Goal: Task Accomplishment & Management: Use online tool/utility

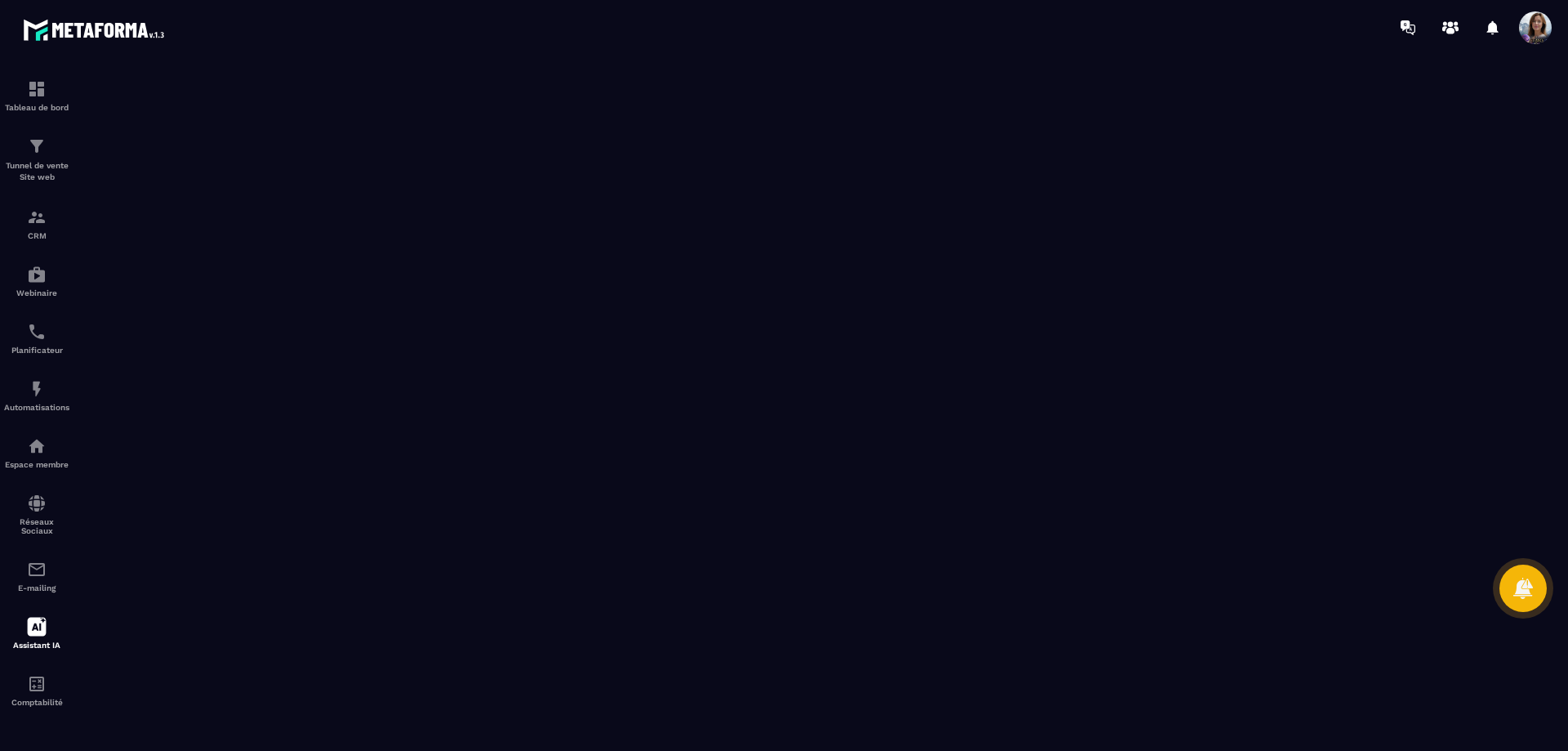
click at [1459, 23] on icon at bounding box center [1450, 27] width 26 height 26
click at [31, 463] on p "Espace membre" at bounding box center [37, 464] width 65 height 9
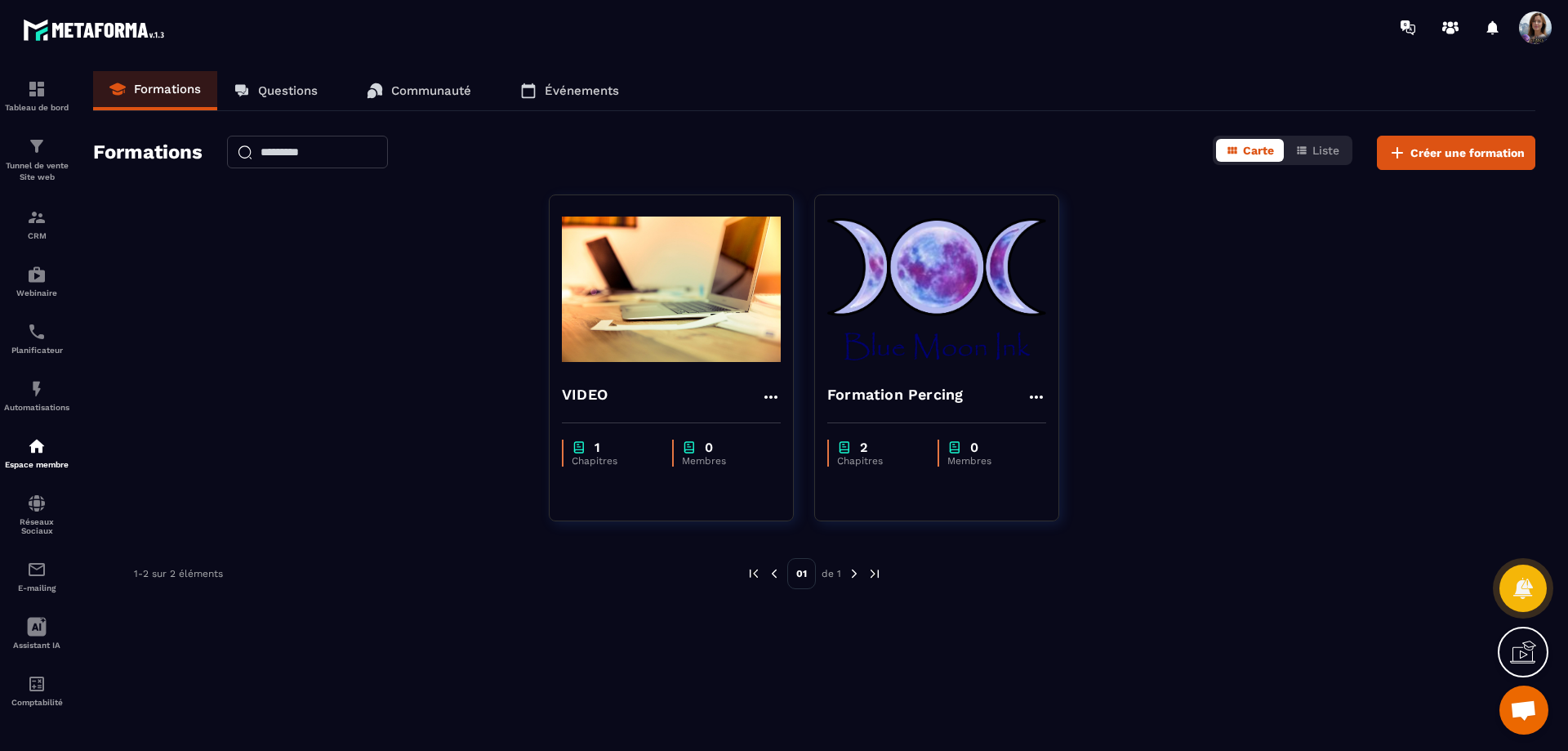
click at [47, 173] on p "Tunnel de vente Site web" at bounding box center [37, 171] width 65 height 23
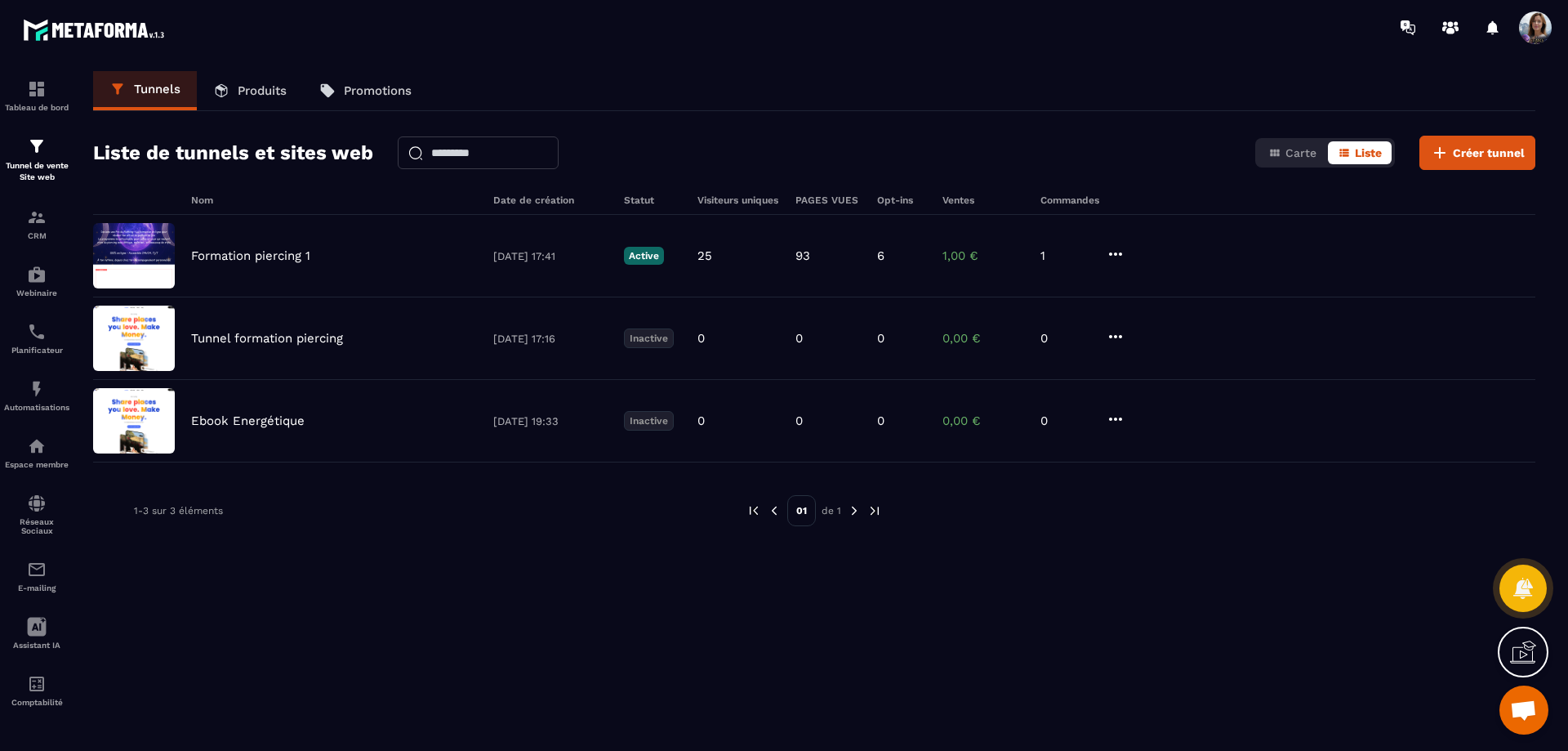
click at [335, 267] on div "Formation piercing 1 30/07/2025 17:41 Active 25 93 6 1,00 € 1" at bounding box center [814, 256] width 1442 height 83
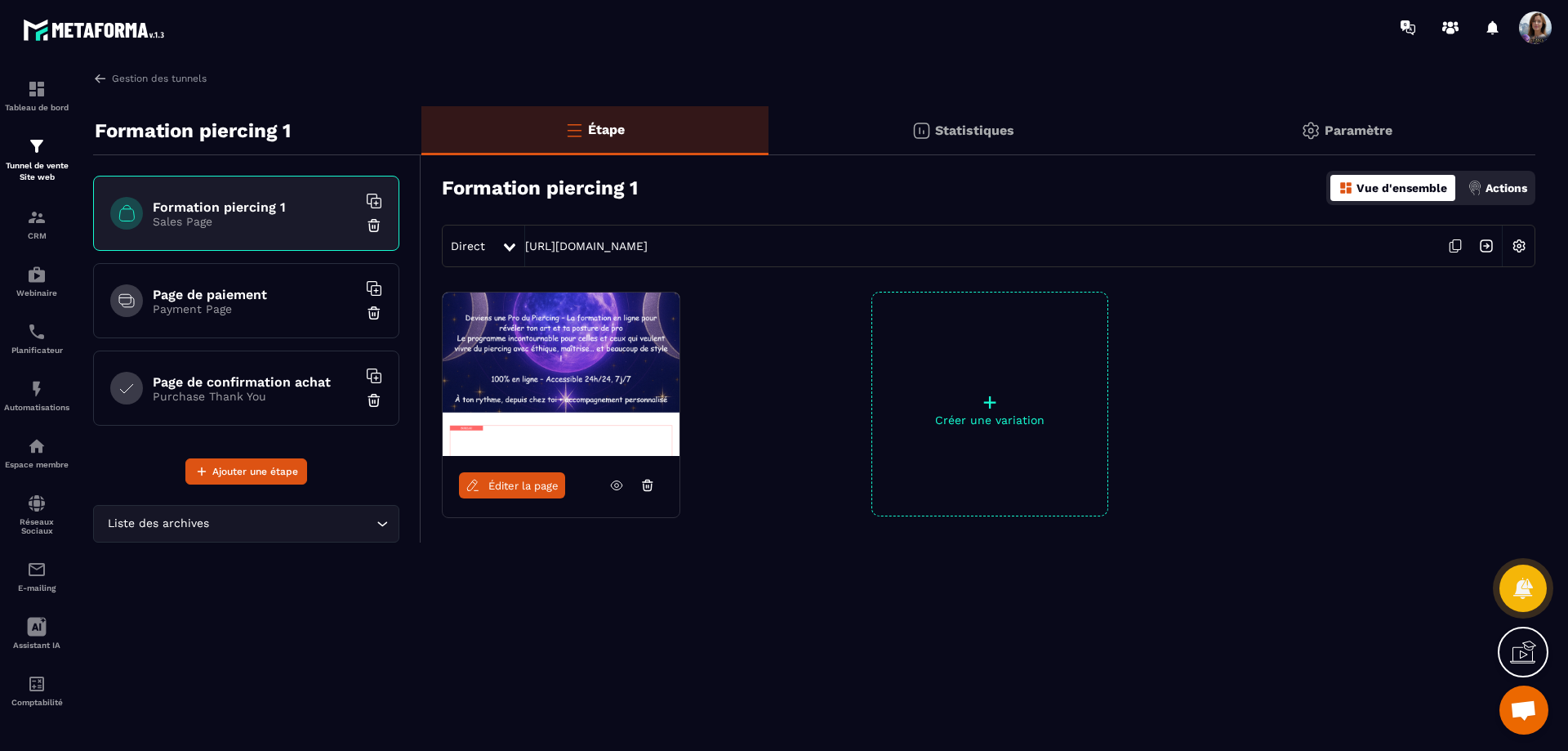
click at [524, 495] on link "Éditer la page" at bounding box center [512, 485] width 106 height 26
